Goal: Browse casually: Explore the website without a specific task or goal

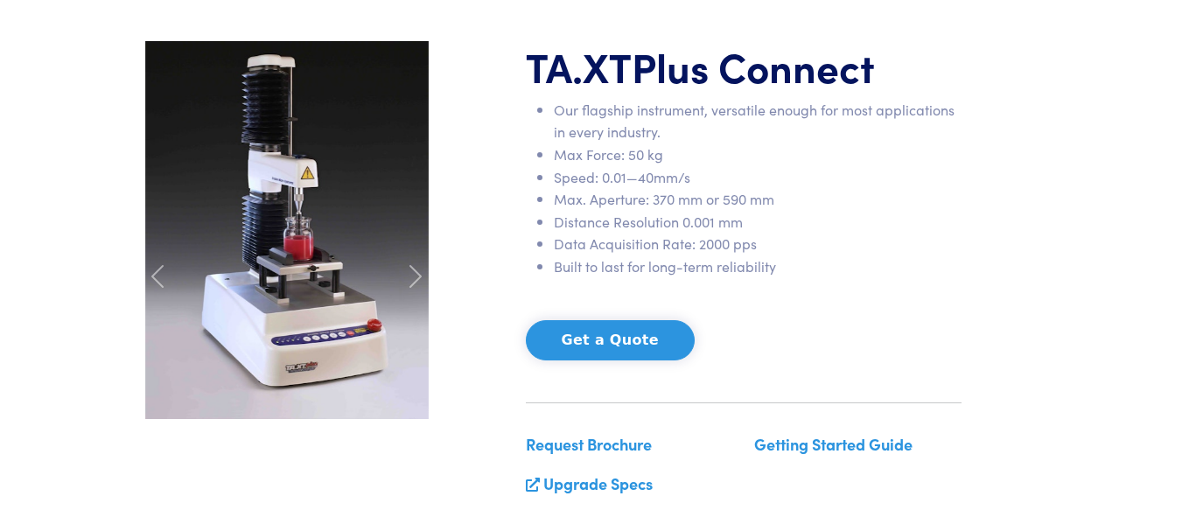
scroll to position [213, 0]
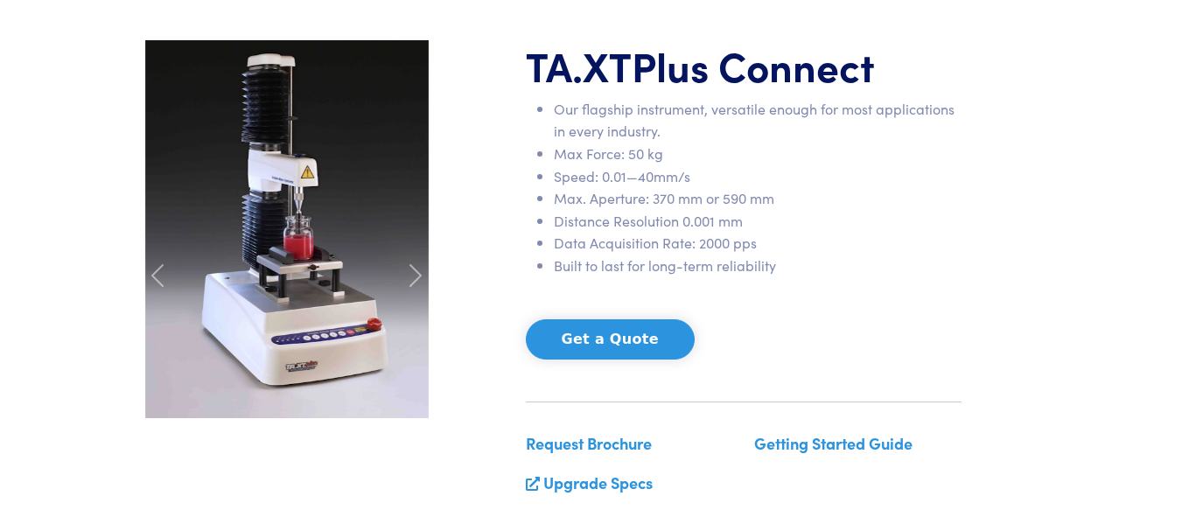
click at [282, 309] on img at bounding box center [286, 229] width 283 height 378
click at [310, 165] on img at bounding box center [286, 229] width 283 height 378
click at [412, 278] on span at bounding box center [415, 275] width 28 height 28
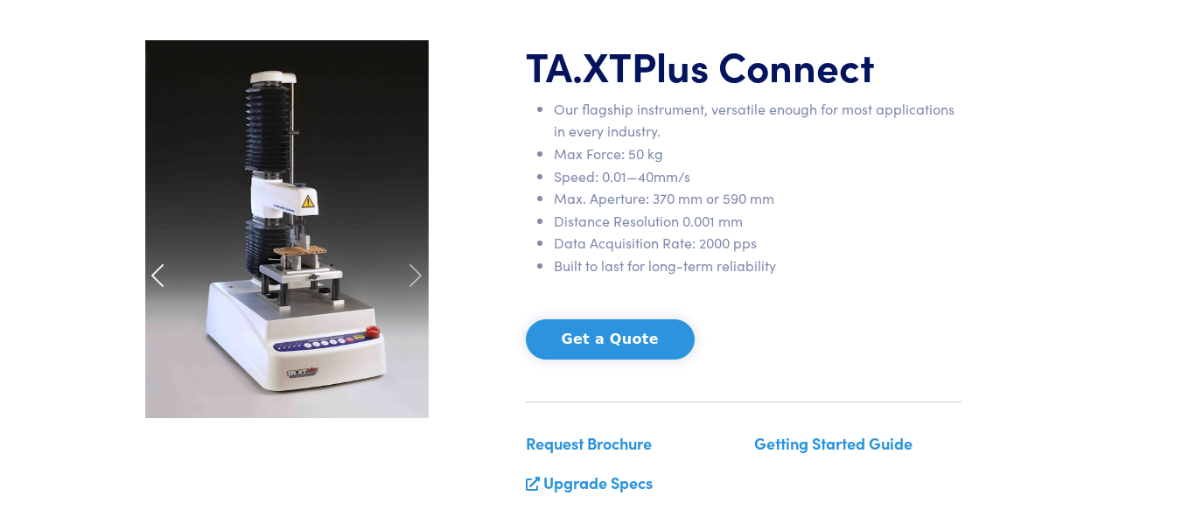
click at [160, 265] on span at bounding box center [157, 275] width 28 height 28
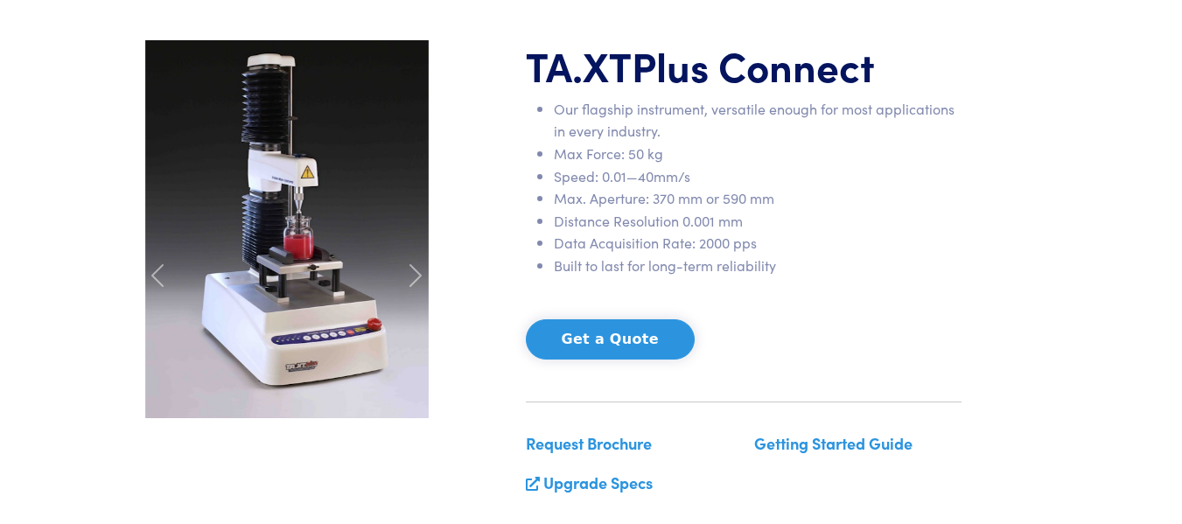
click at [691, 190] on li "Max. Aperture: 370 mm or 590 mm" at bounding box center [758, 198] width 408 height 23
click at [415, 275] on span at bounding box center [415, 275] width 28 height 28
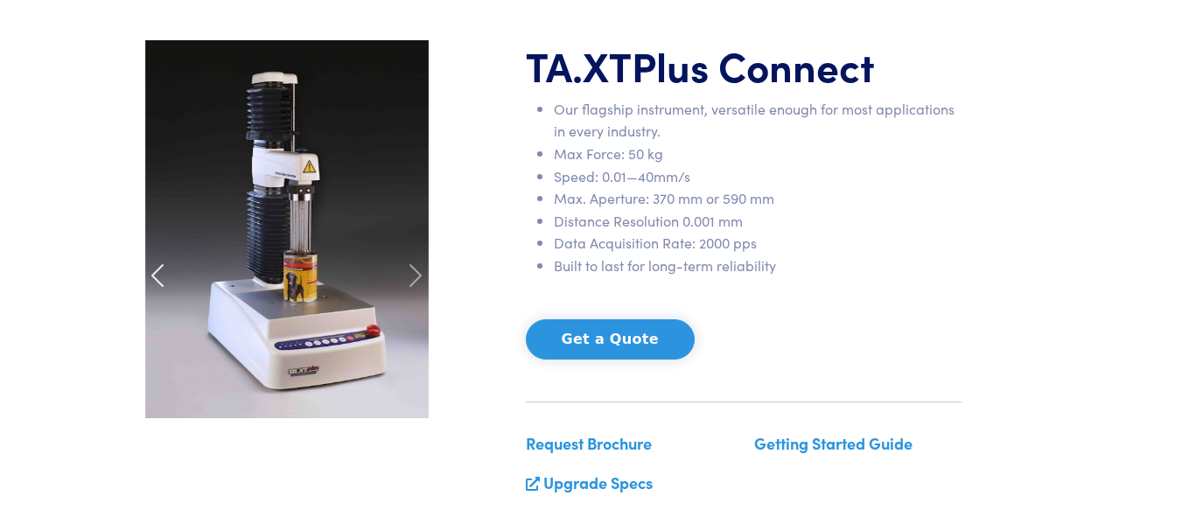
drag, startPoint x: 369, startPoint y: 202, endPoint x: 148, endPoint y: 274, distance: 232.6
click at [148, 274] on span at bounding box center [157, 275] width 28 height 28
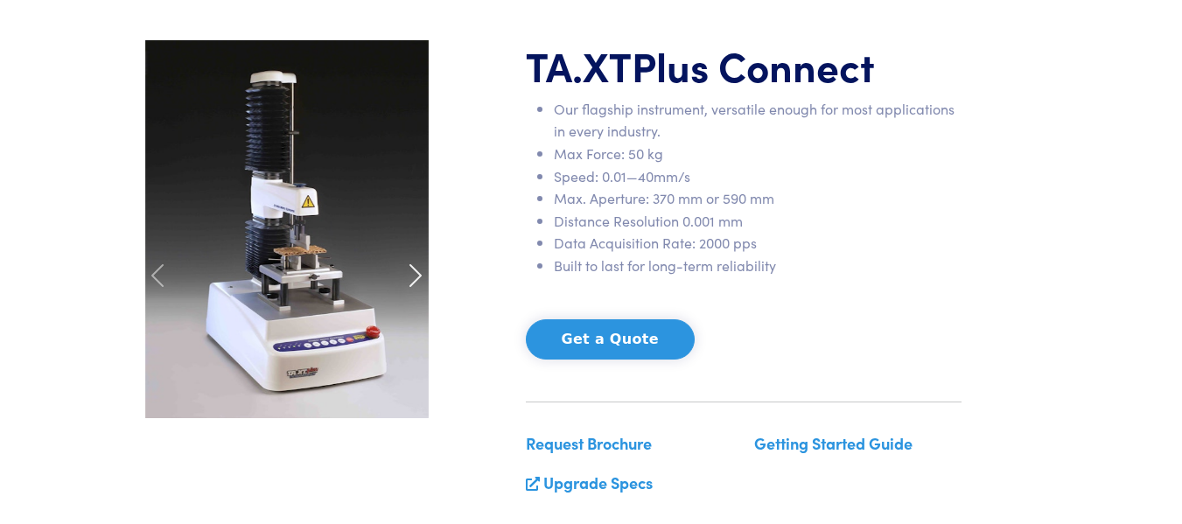
click at [420, 278] on span at bounding box center [415, 275] width 28 height 28
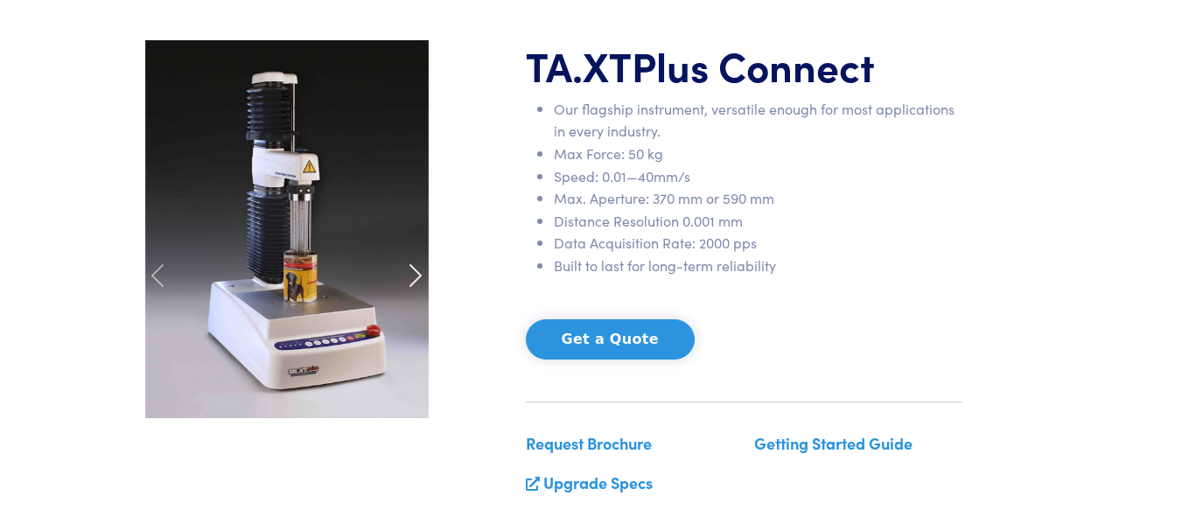
click at [420, 278] on span at bounding box center [415, 275] width 28 height 28
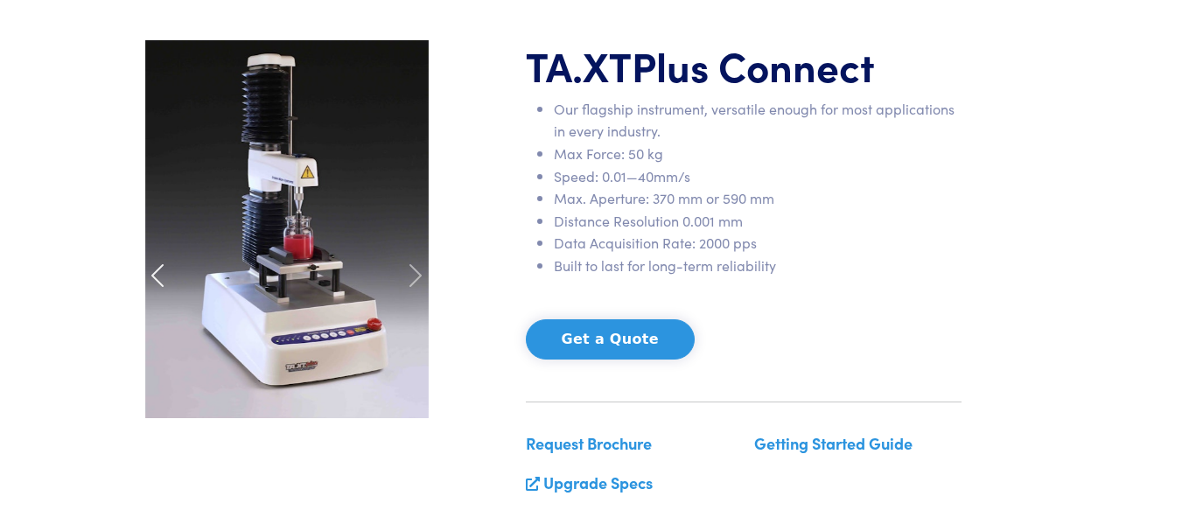
click at [163, 268] on span at bounding box center [157, 275] width 28 height 28
